Goal: Task Accomplishment & Management: Use online tool/utility

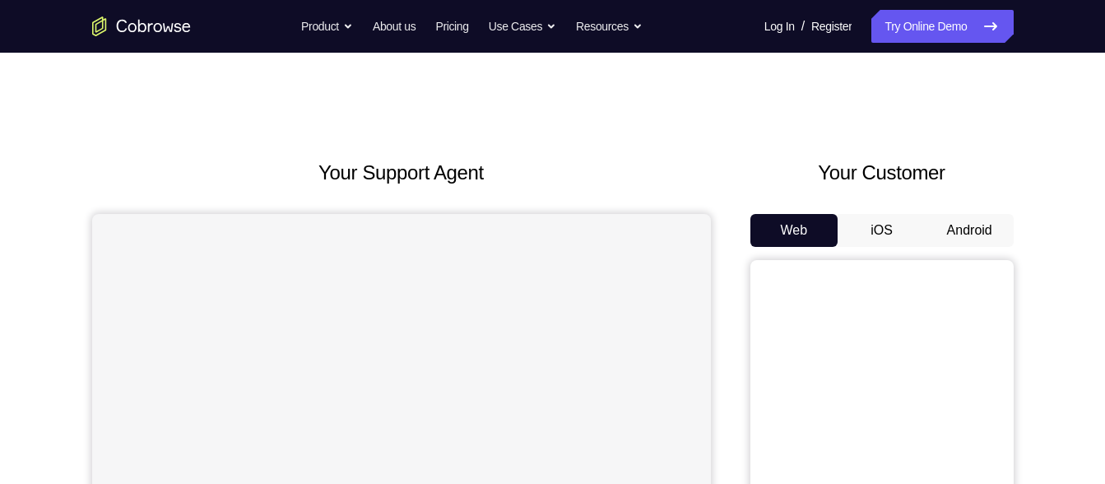
scroll to position [127, 0]
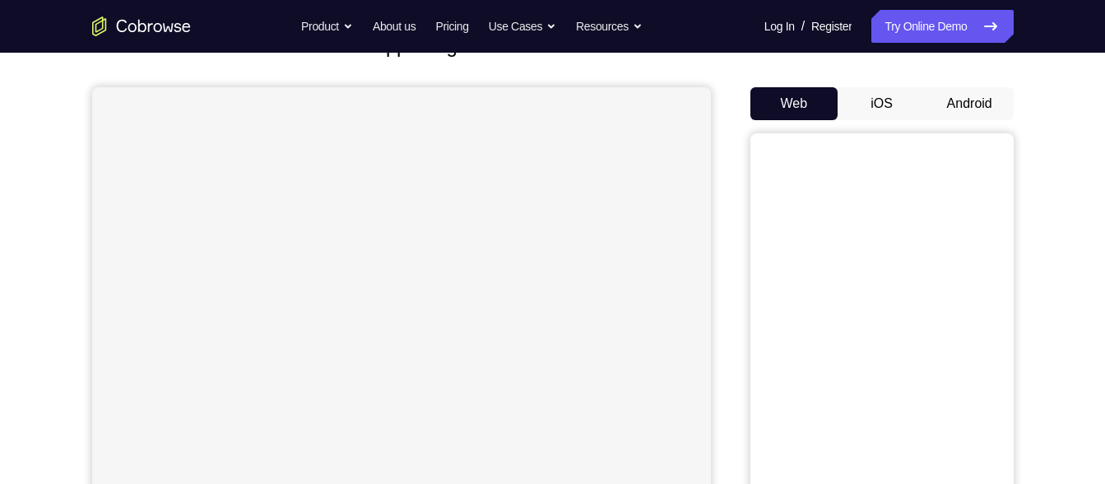
click at [972, 117] on button "Android" at bounding box center [970, 103] width 88 height 33
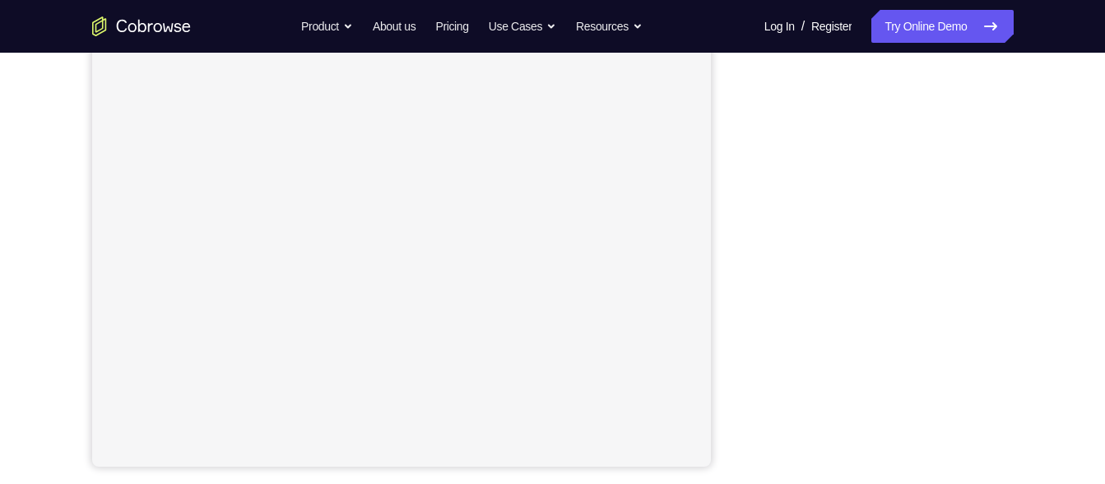
scroll to position [294, 0]
click at [940, 15] on link "Try Online Demo" at bounding box center [942, 26] width 142 height 33
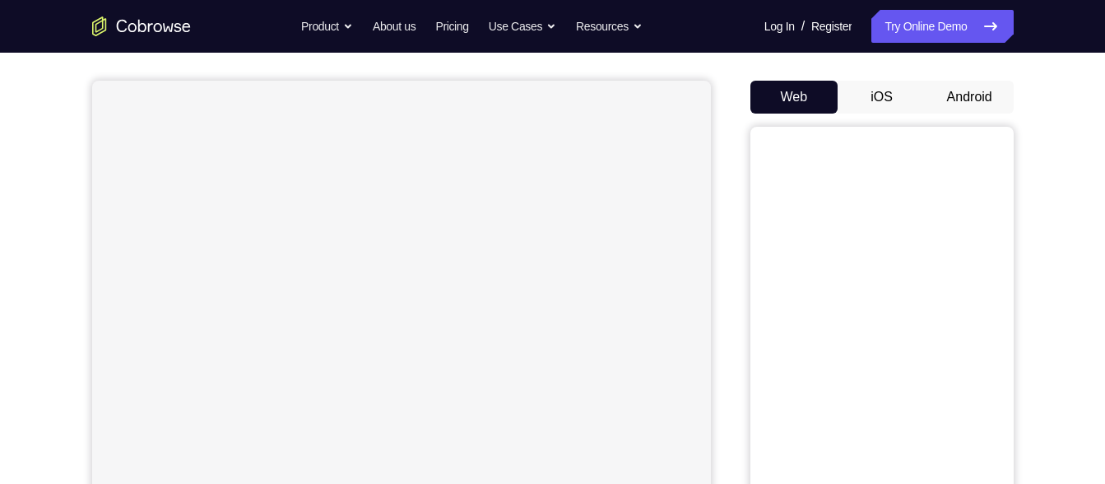
click at [949, 83] on div "Your Customer Web iOS Android" at bounding box center [881, 329] width 263 height 608
click at [949, 83] on button "Android" at bounding box center [970, 97] width 88 height 33
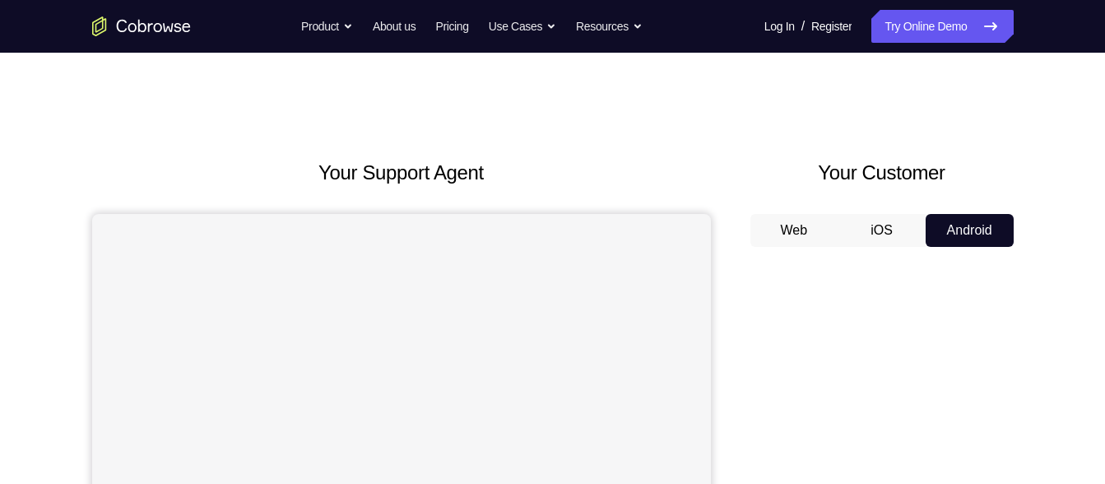
scroll to position [1, 0]
